Goal: Task Accomplishment & Management: Complete application form

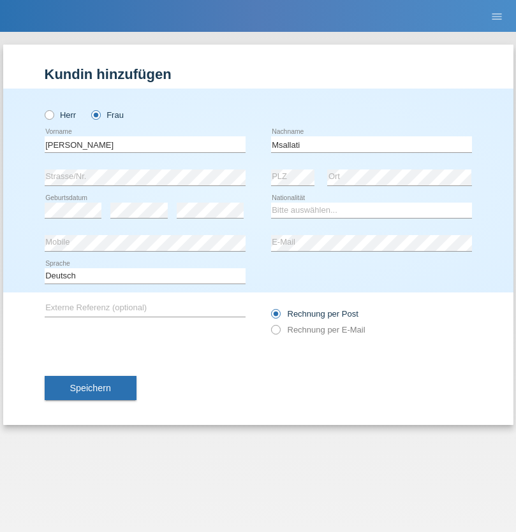
type input "Msallati"
select select "CH"
radio input "true"
click at [145, 144] on input "text" at bounding box center [145, 144] width 201 height 16
type input "Jean Carlos"
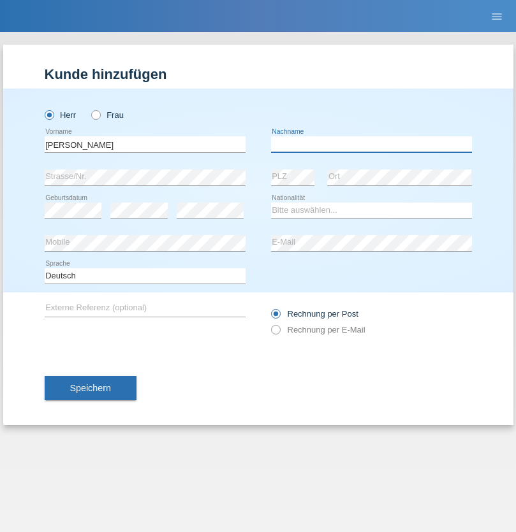
click at [371, 144] on input "text" at bounding box center [371, 144] width 201 height 16
type input "Da Silva"
select select "BR"
select select "C"
select select "29"
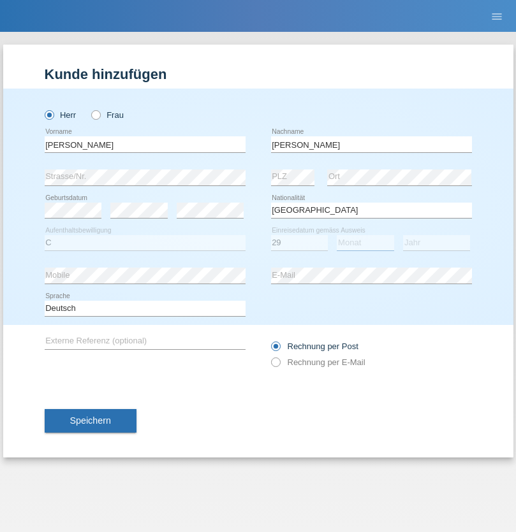
select select "06"
select select "2006"
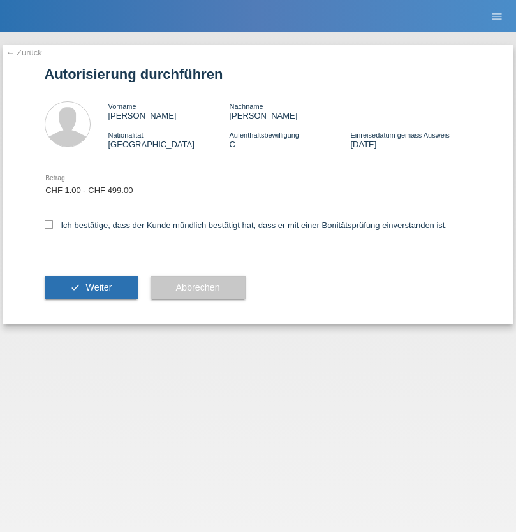
select select "1"
checkbox input "true"
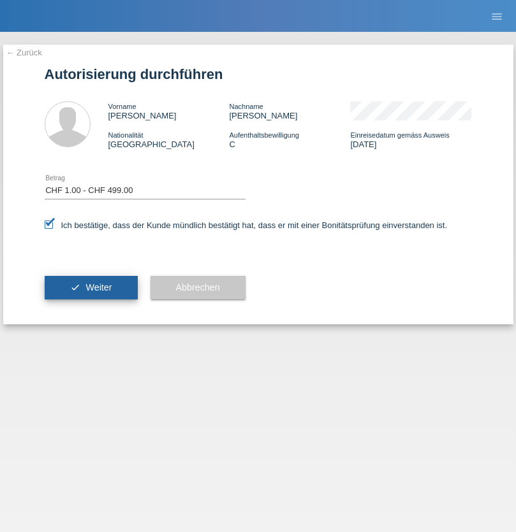
click at [91, 288] on span "Weiter" at bounding box center [98, 287] width 26 height 10
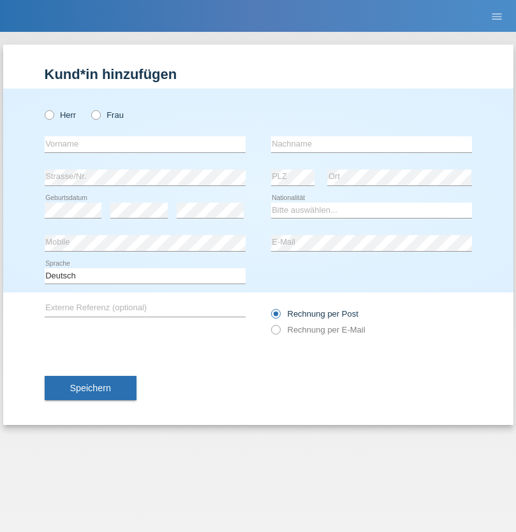
radio input "true"
click at [145, 144] on input "text" at bounding box center [145, 144] width 201 height 16
type input "hervé Stéphane"
click at [371, 144] on input "text" at bounding box center [371, 144] width 201 height 16
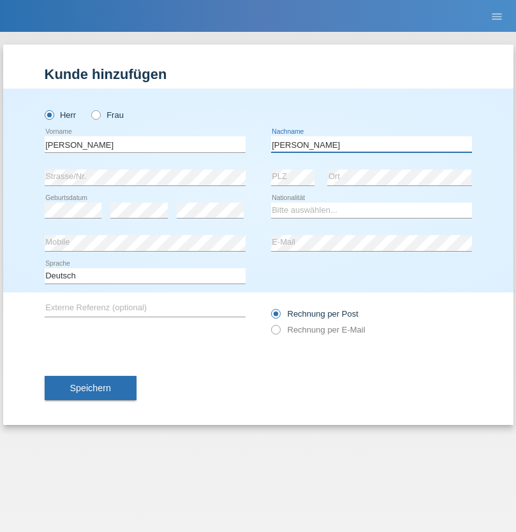
type input "Ndjengoue Ngameni"
select select "CH"
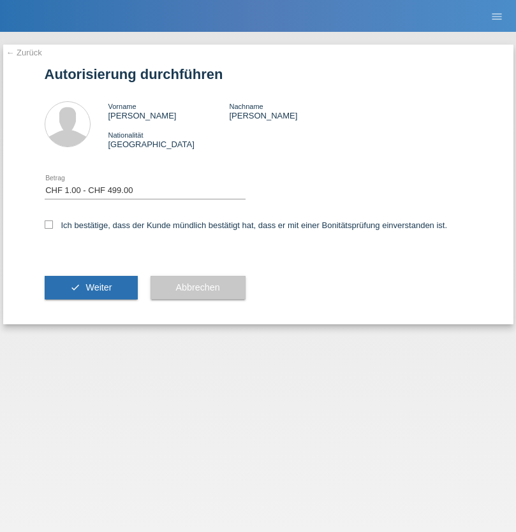
select select "1"
checkbox input "true"
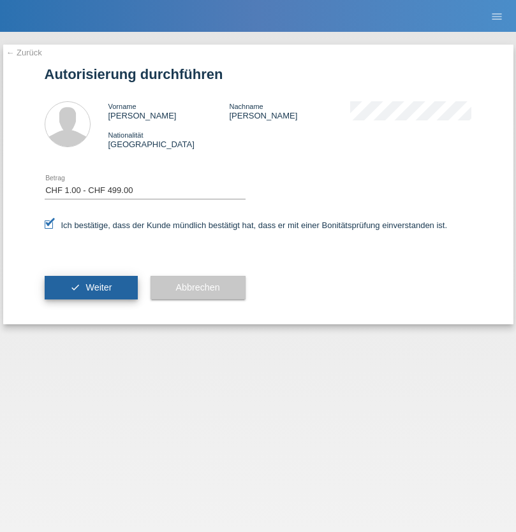
click at [91, 288] on span "Weiter" at bounding box center [98, 287] width 26 height 10
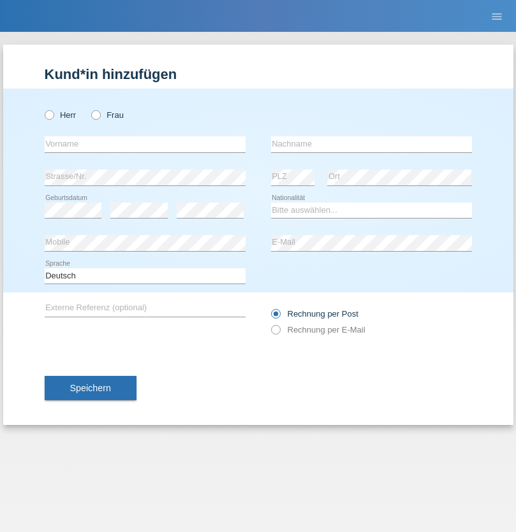
radio input "true"
click at [145, 144] on input "text" at bounding box center [145, 144] width 201 height 16
type input "[PERSON_NAME]"
click at [371, 144] on input "text" at bounding box center [371, 144] width 201 height 16
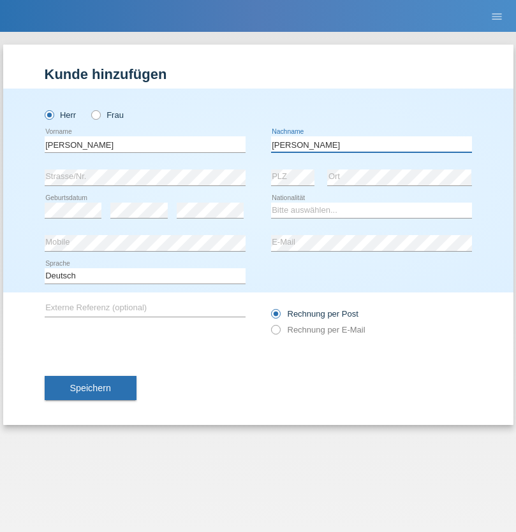
type input "Glauser"
select select "CH"
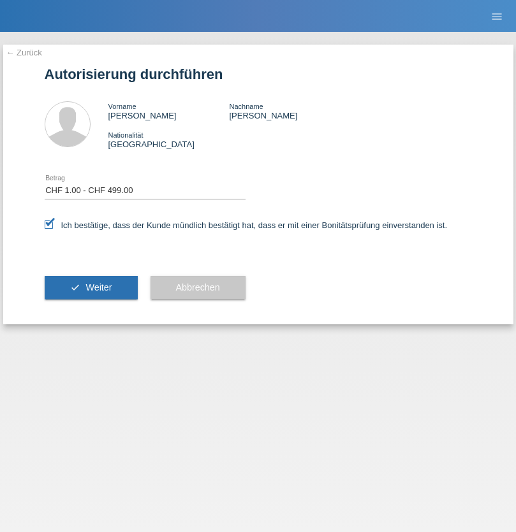
select select "1"
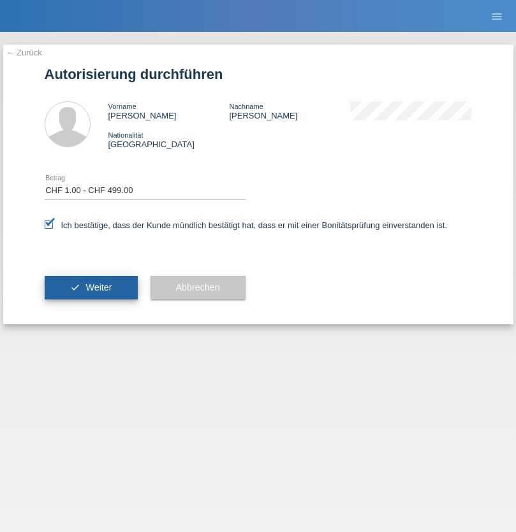
click at [91, 288] on span "Weiter" at bounding box center [98, 287] width 26 height 10
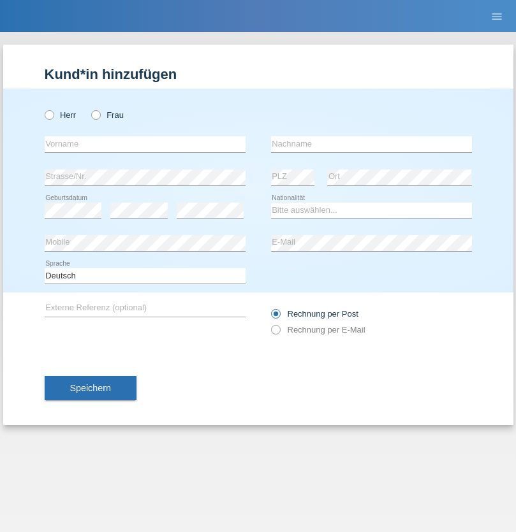
radio input "true"
click at [145, 144] on input "text" at bounding box center [145, 144] width 201 height 16
type input "Ouiam"
click at [371, 144] on input "text" at bounding box center [371, 144] width 201 height 16
type input "El mazouri boukhris"
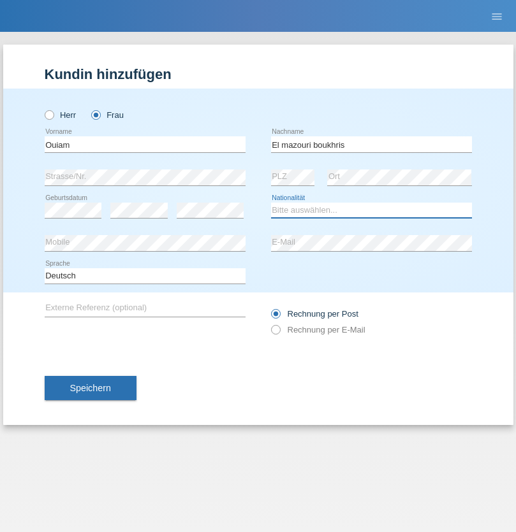
select select "ES"
select select "C"
select select "04"
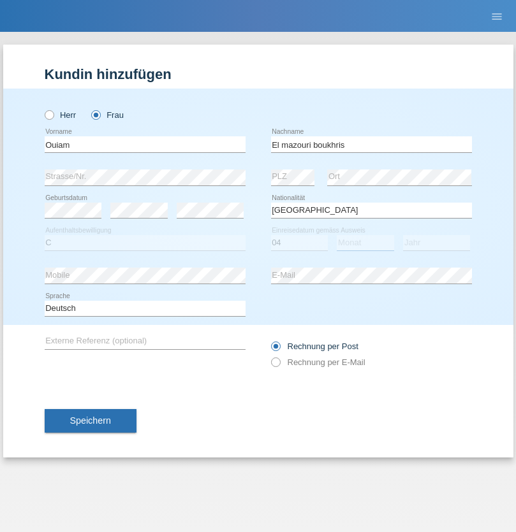
select select "01"
select select "2021"
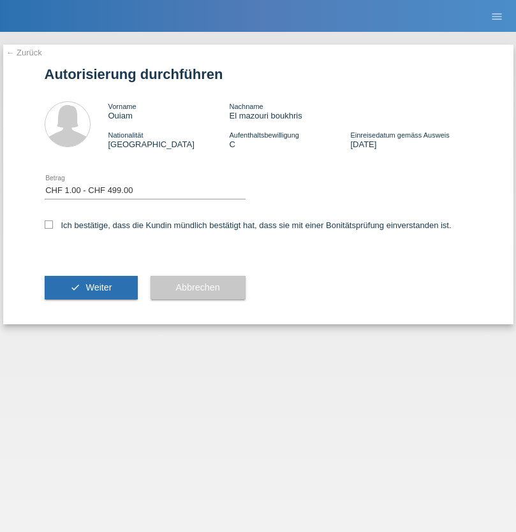
select select "1"
checkbox input "true"
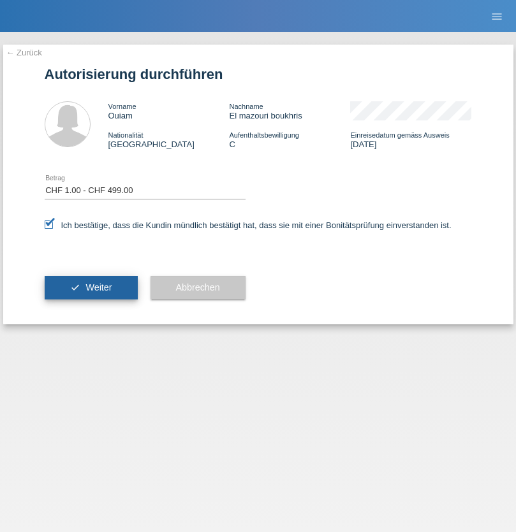
click at [91, 288] on span "Weiter" at bounding box center [98, 287] width 26 height 10
